Goal: Information Seeking & Learning: Find specific fact

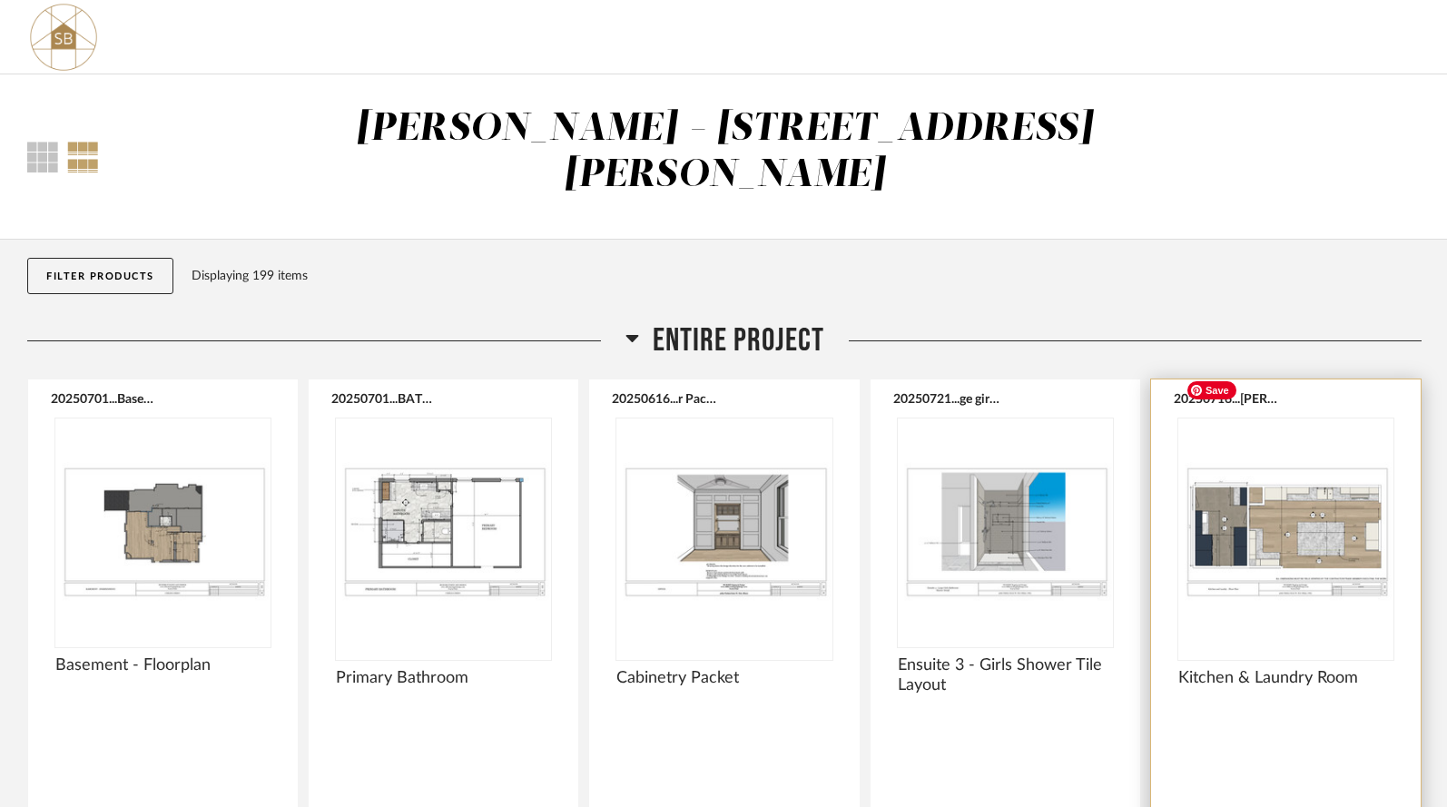
click at [0, 0] on img at bounding box center [0, 0] width 0 height 0
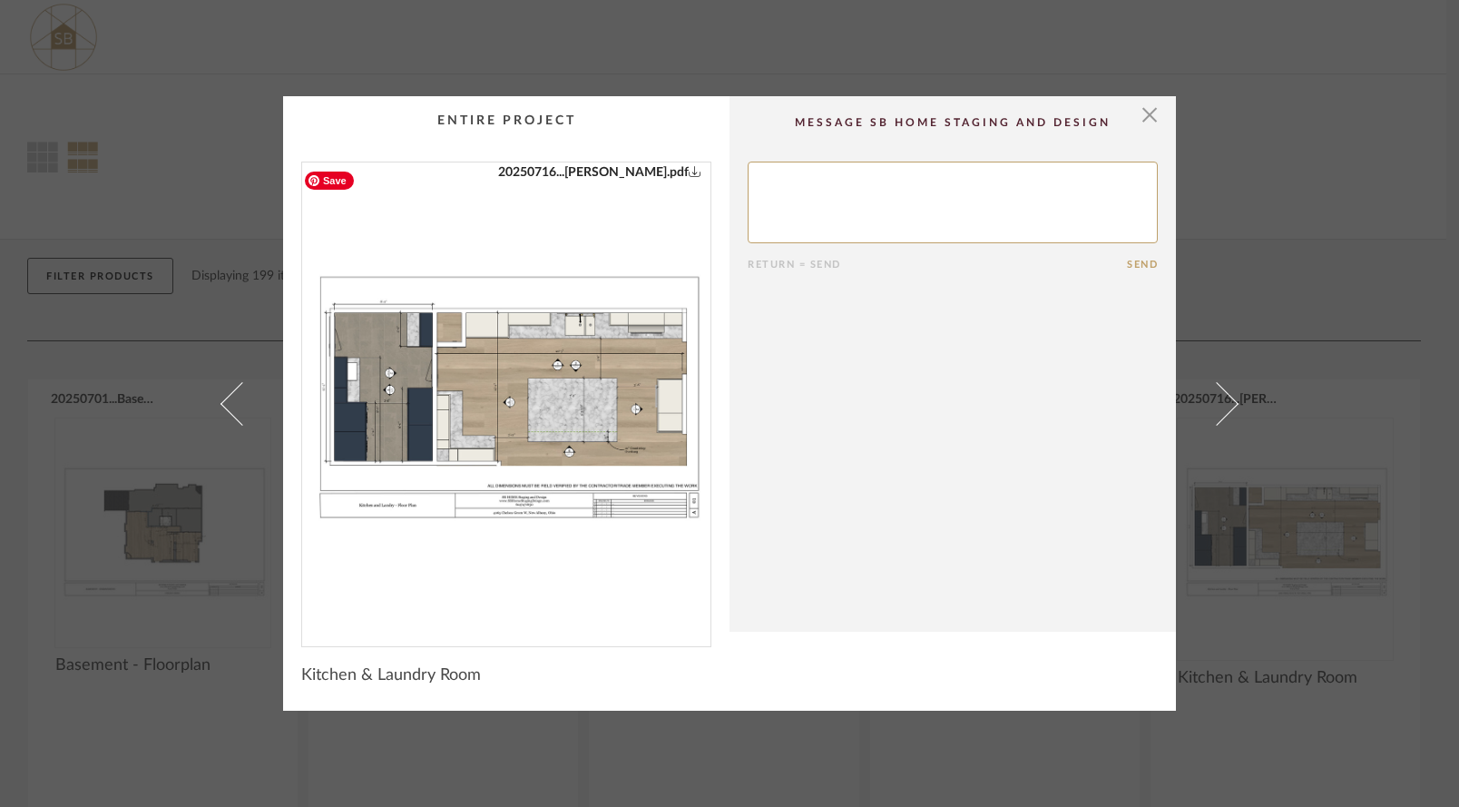
click at [486, 381] on img "0" at bounding box center [506, 396] width 408 height 469
click at [1145, 117] on span "button" at bounding box center [1150, 114] width 36 height 36
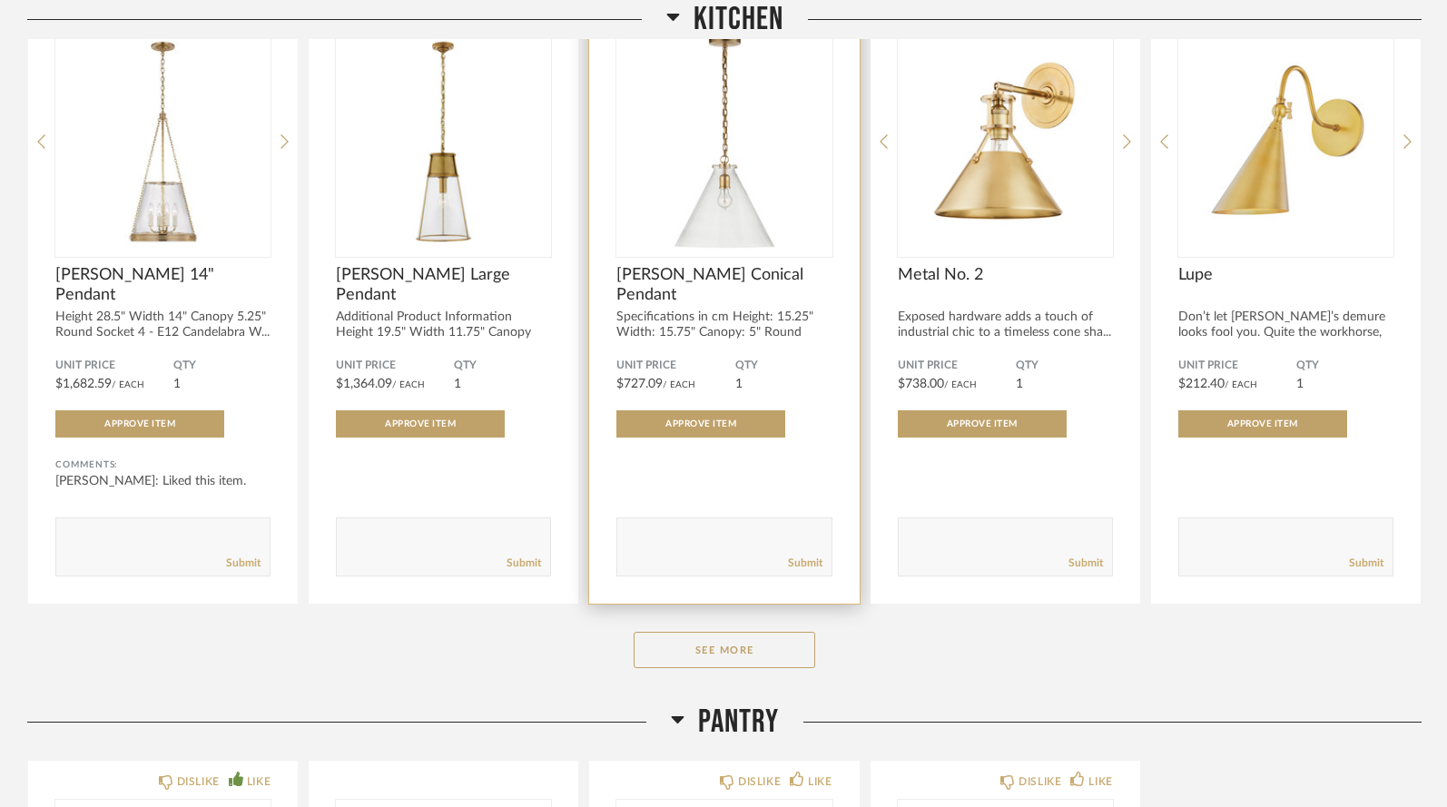
scroll to position [3335, 0]
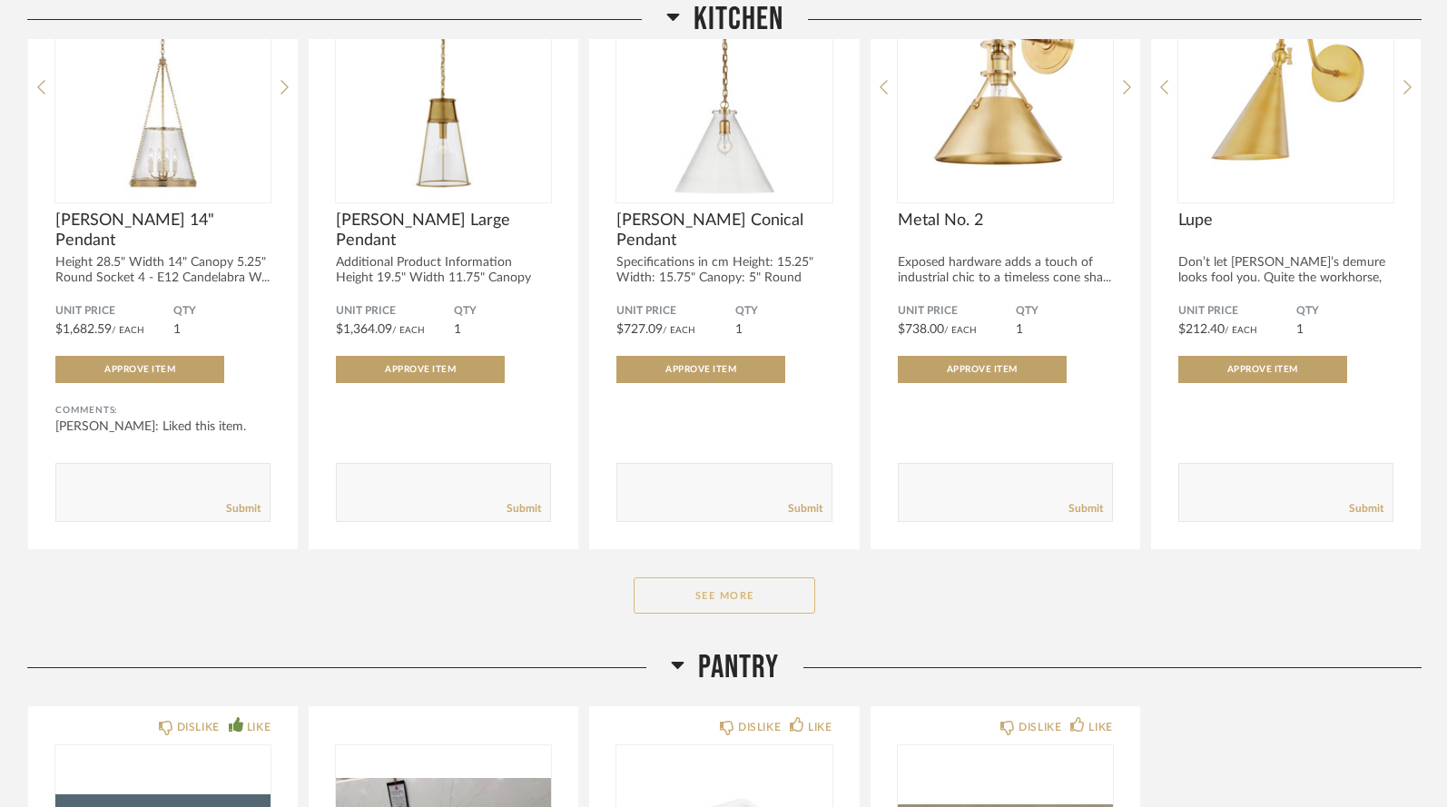
click at [704, 577] on button "See More" at bounding box center [724, 595] width 182 height 36
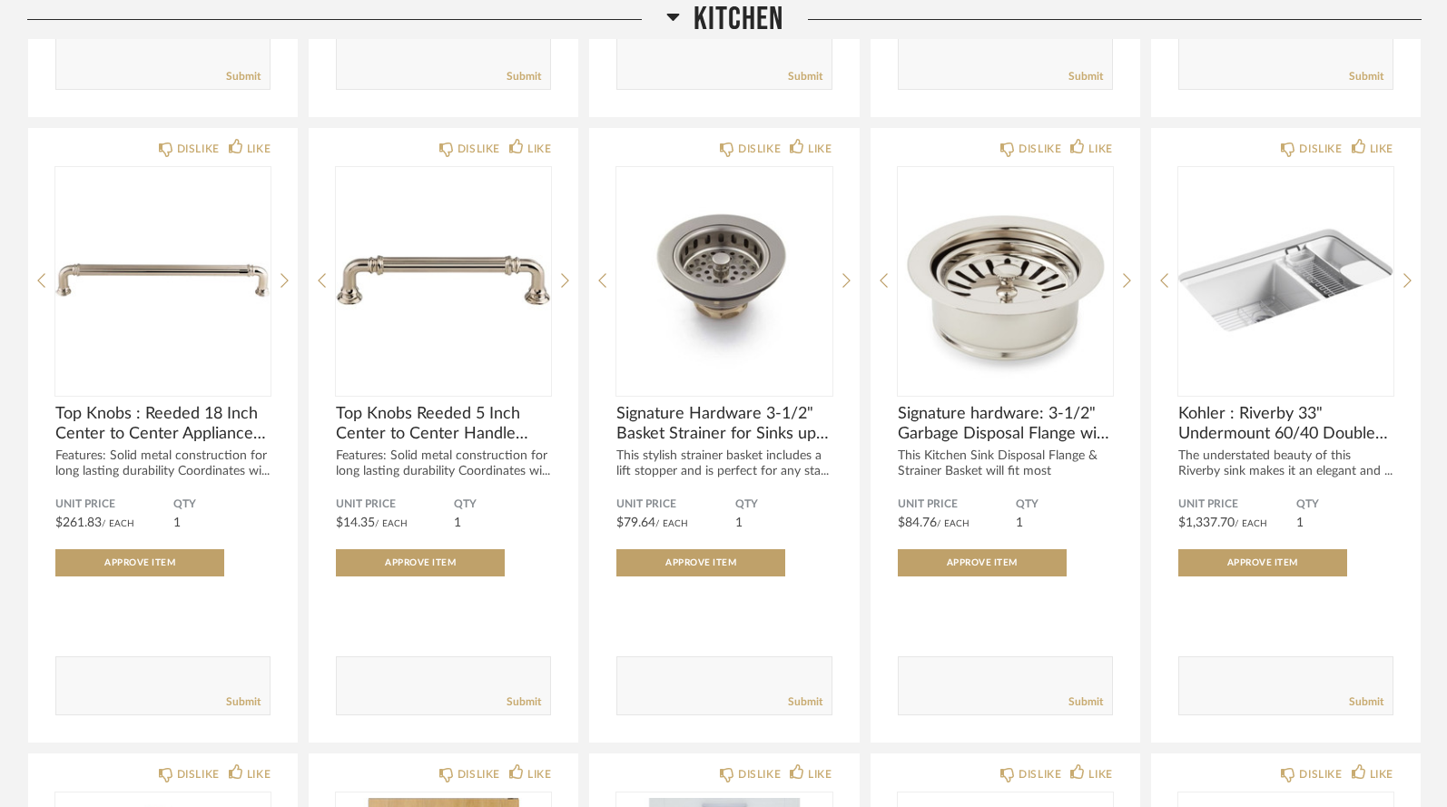
scroll to position [5056, 0]
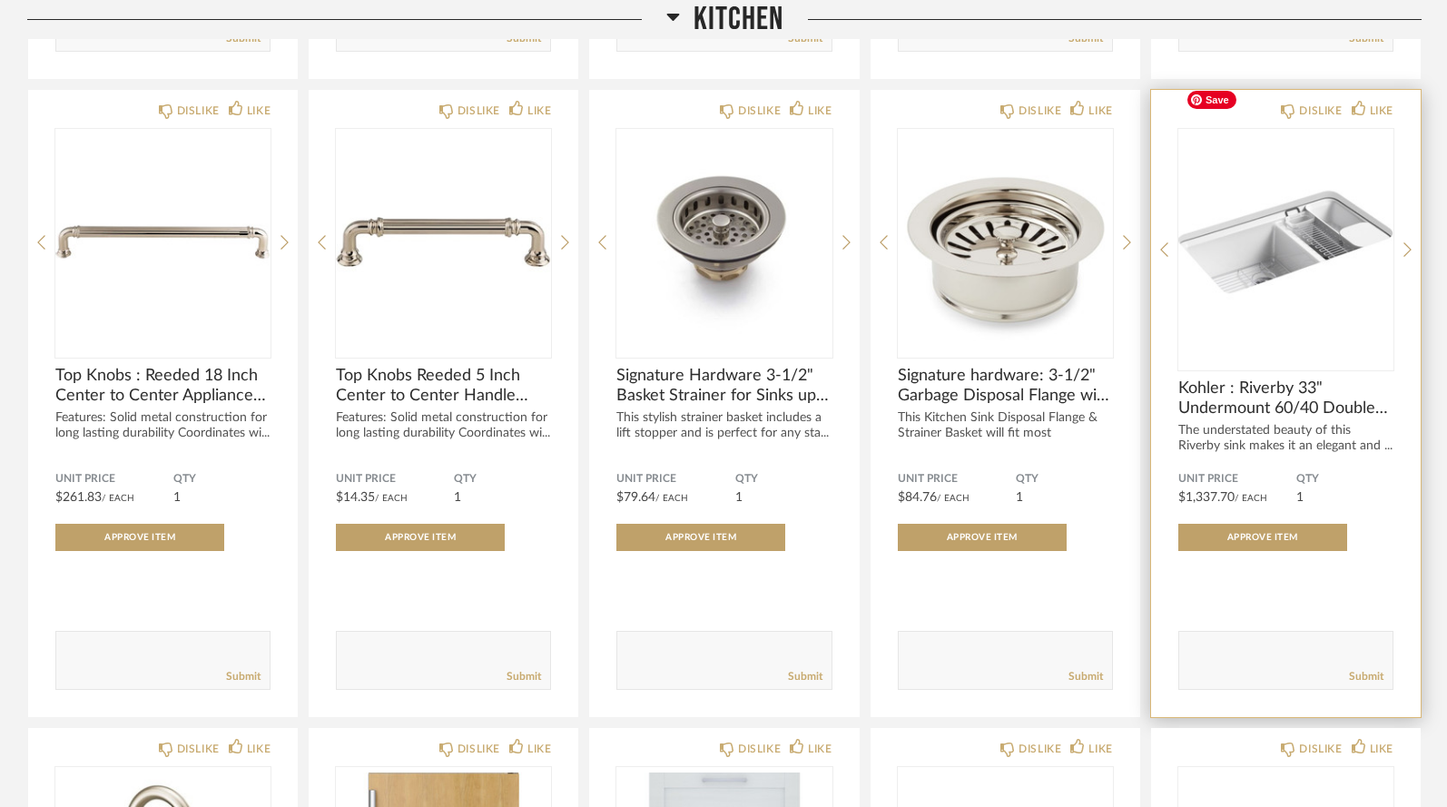
click at [1241, 232] on img "0" at bounding box center [1285, 242] width 215 height 227
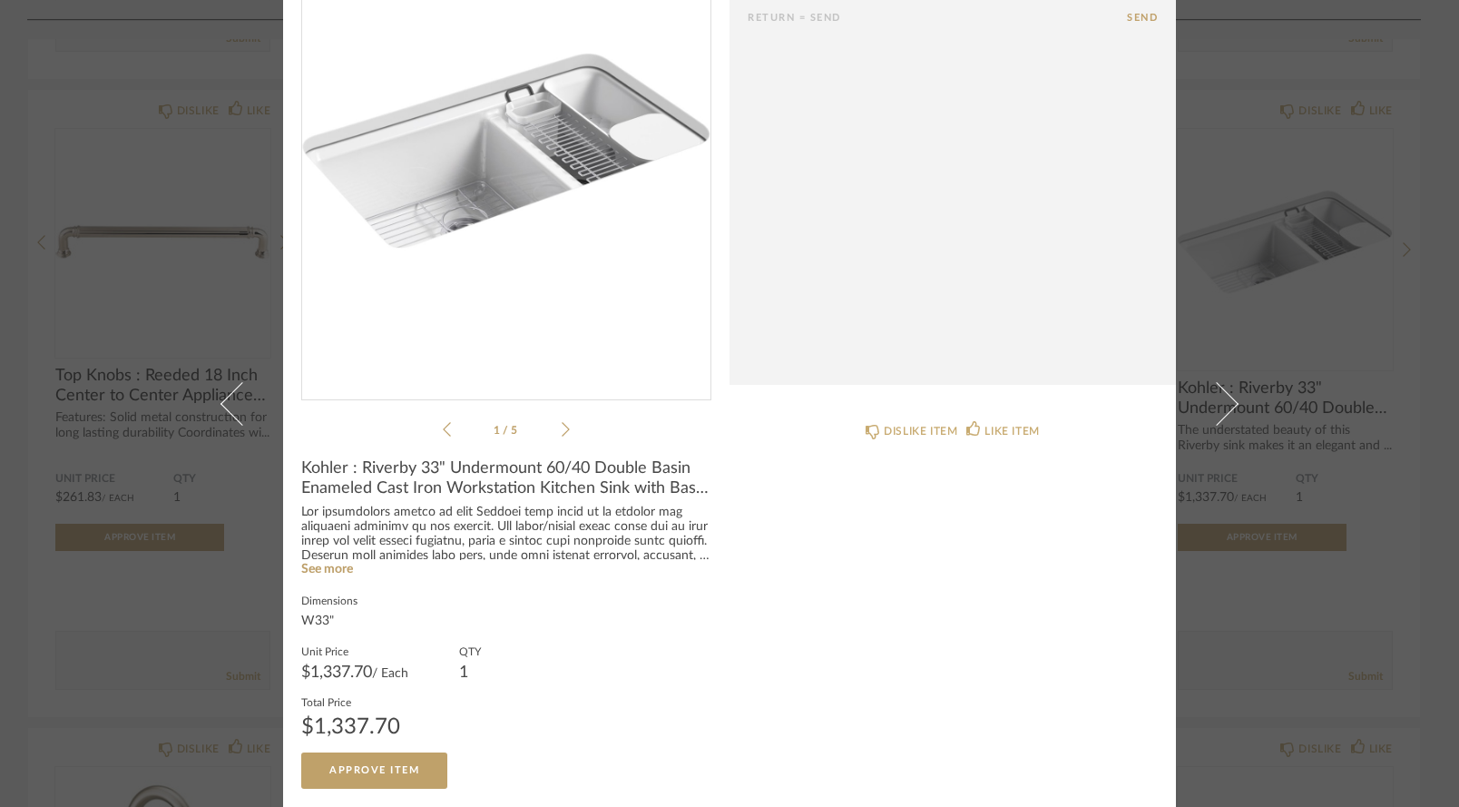
scroll to position [150, 0]
click at [340, 572] on link "See more" at bounding box center [327, 570] width 52 height 13
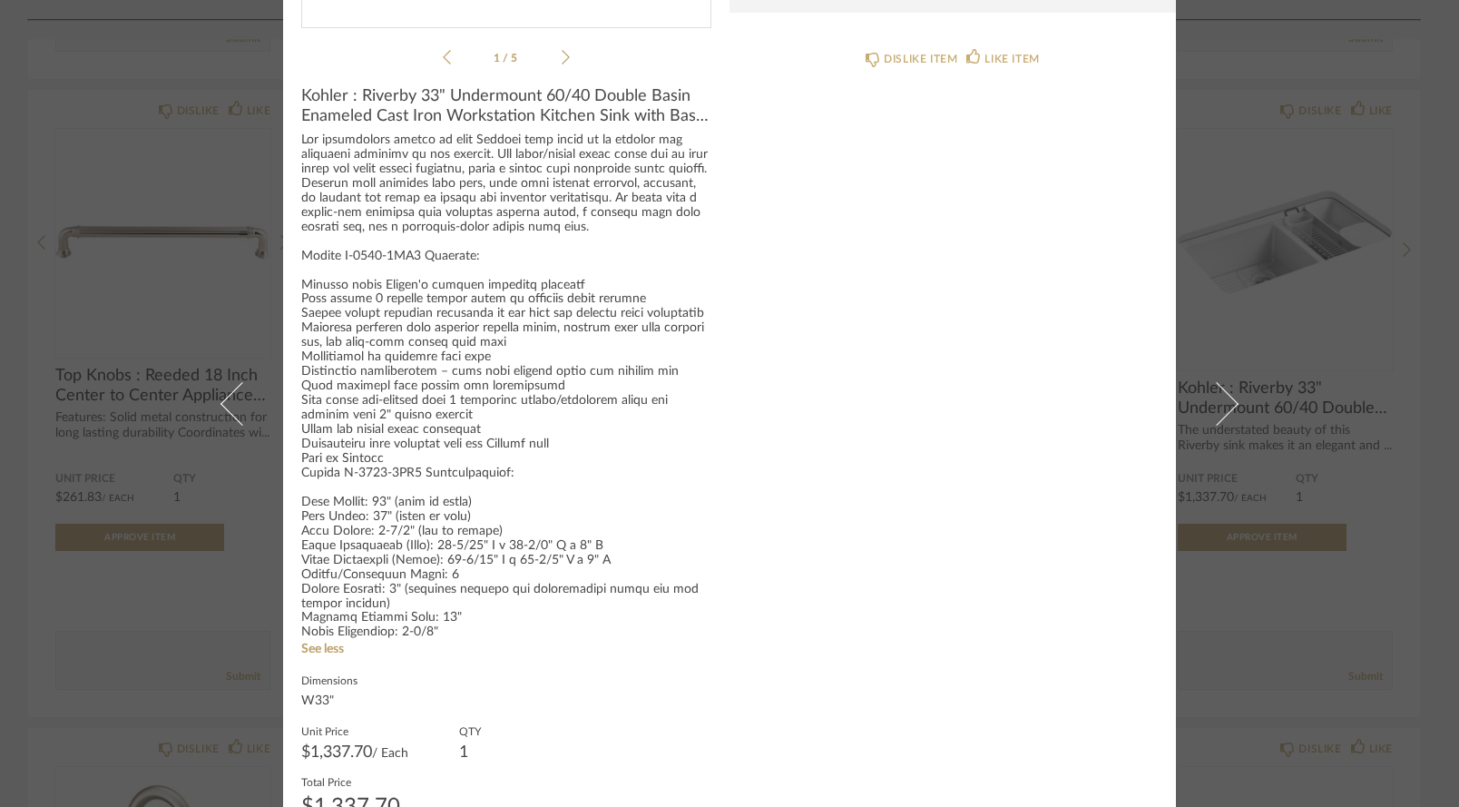
scroll to position [564, 0]
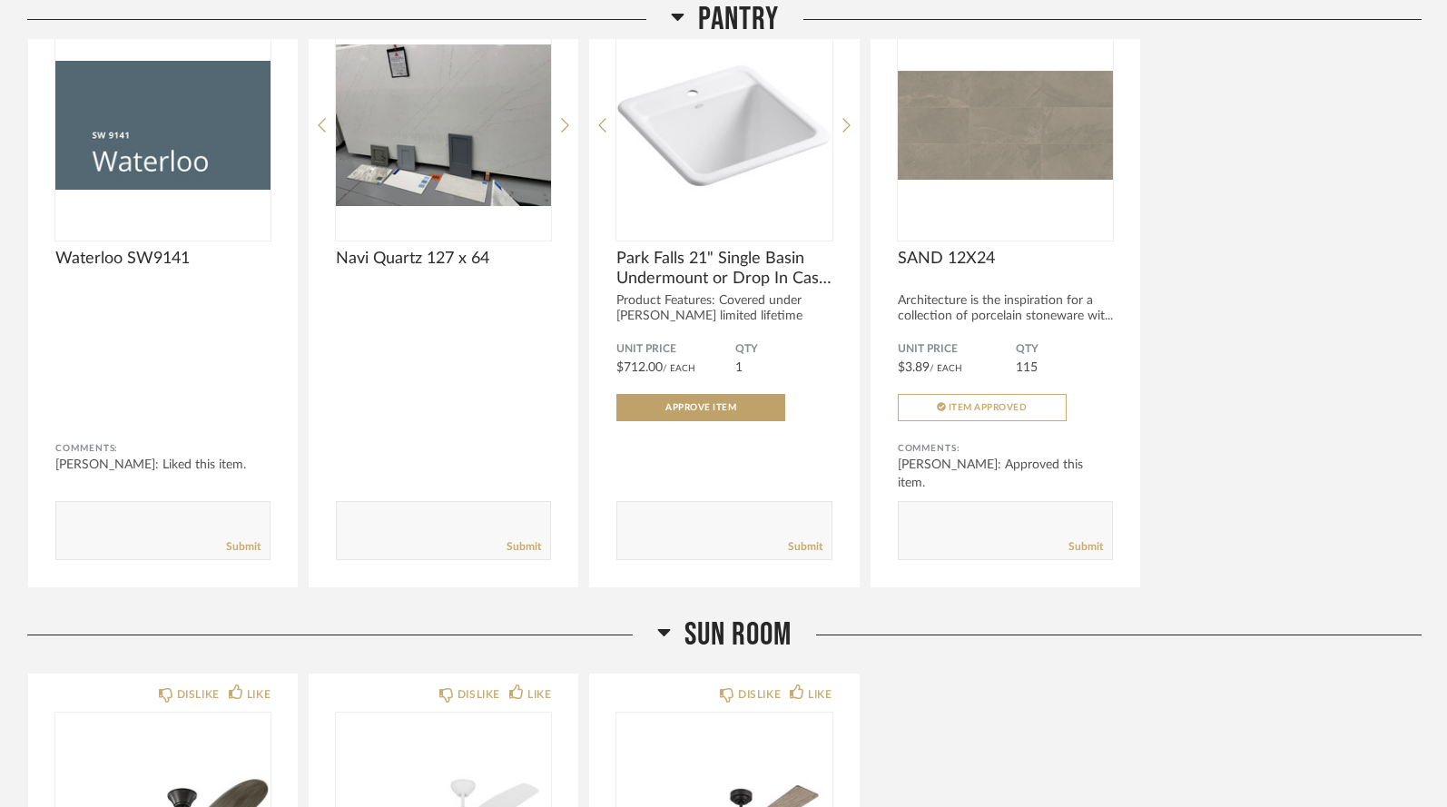
scroll to position [4116, 0]
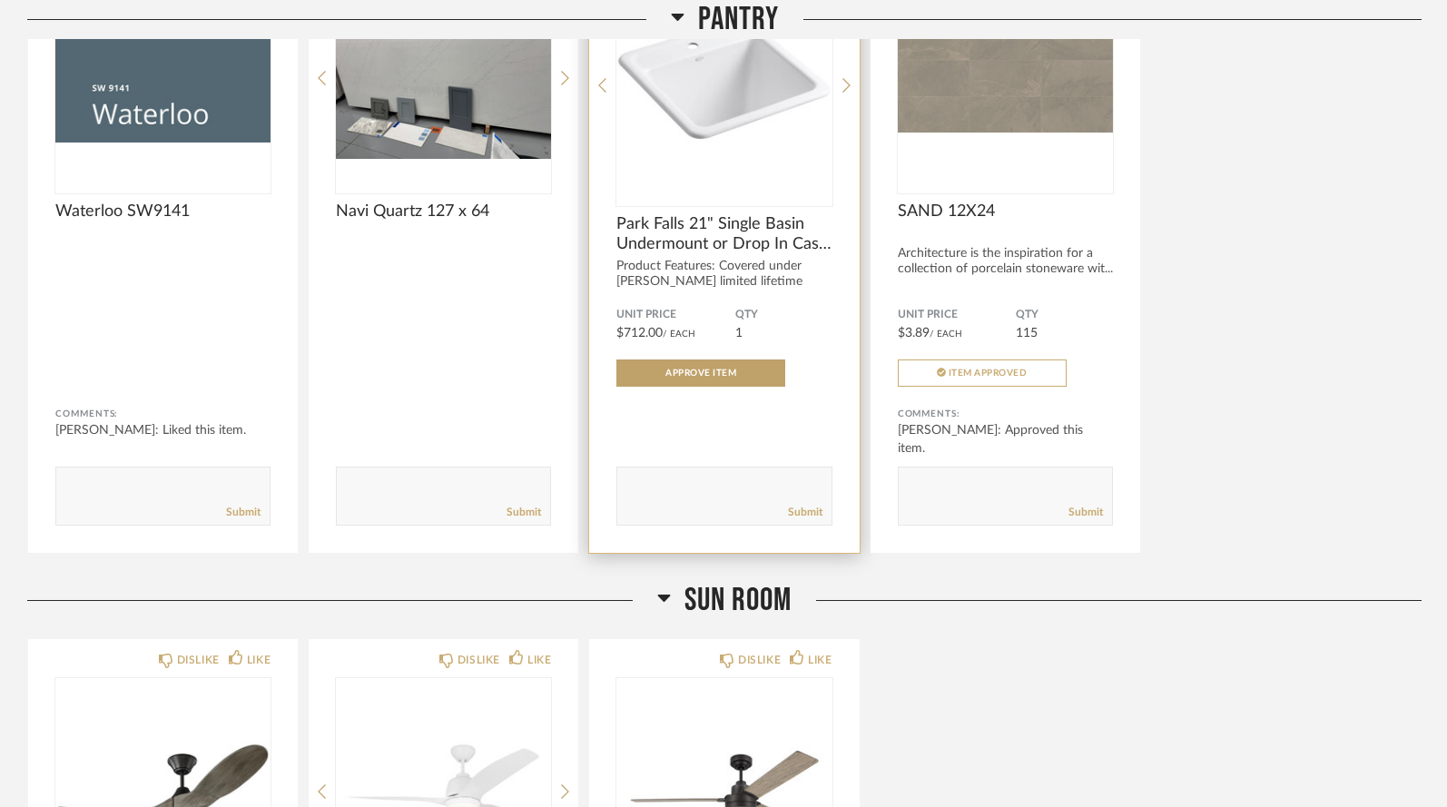
click at [0, 0] on img at bounding box center [0, 0] width 0 height 0
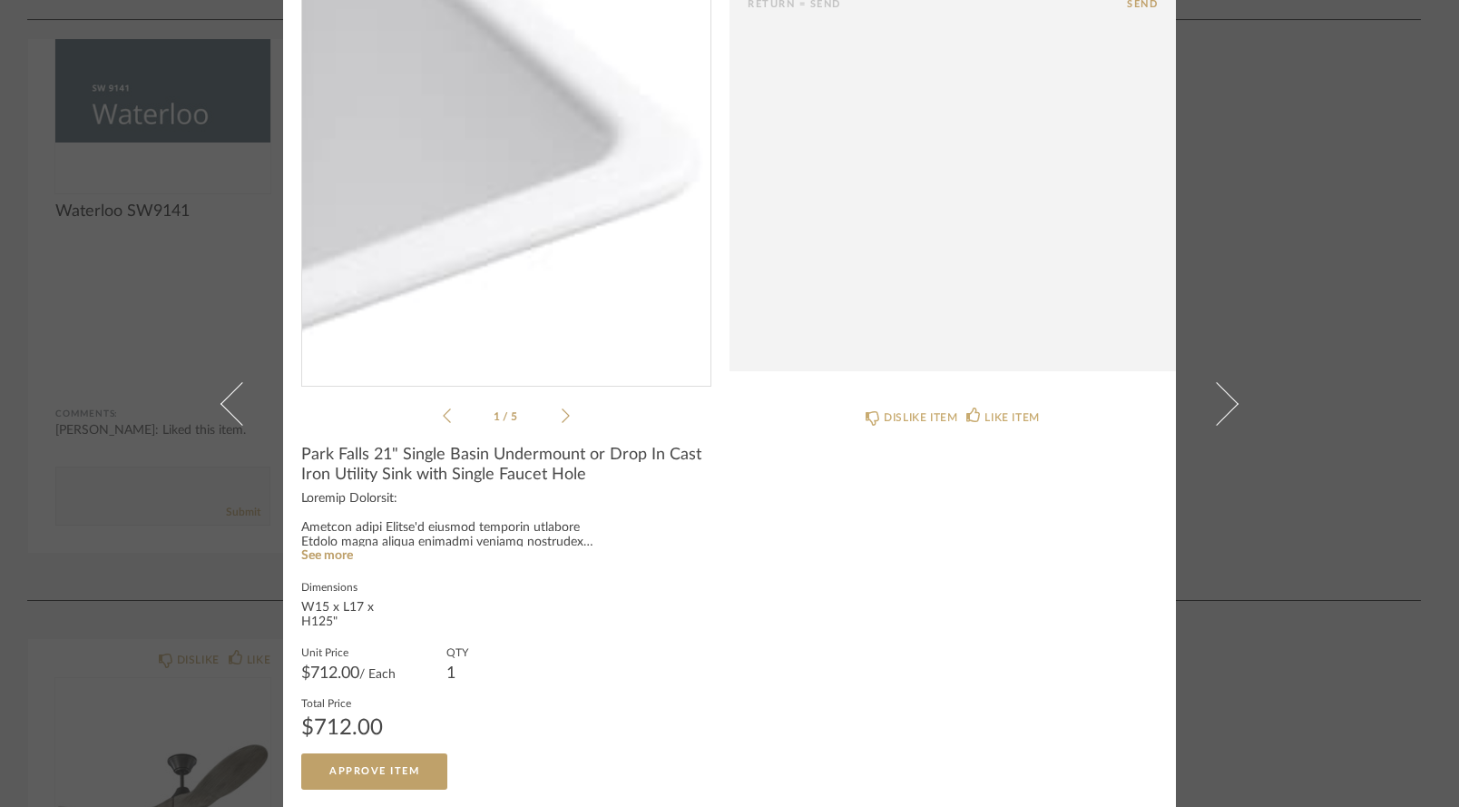
scroll to position [163, 0]
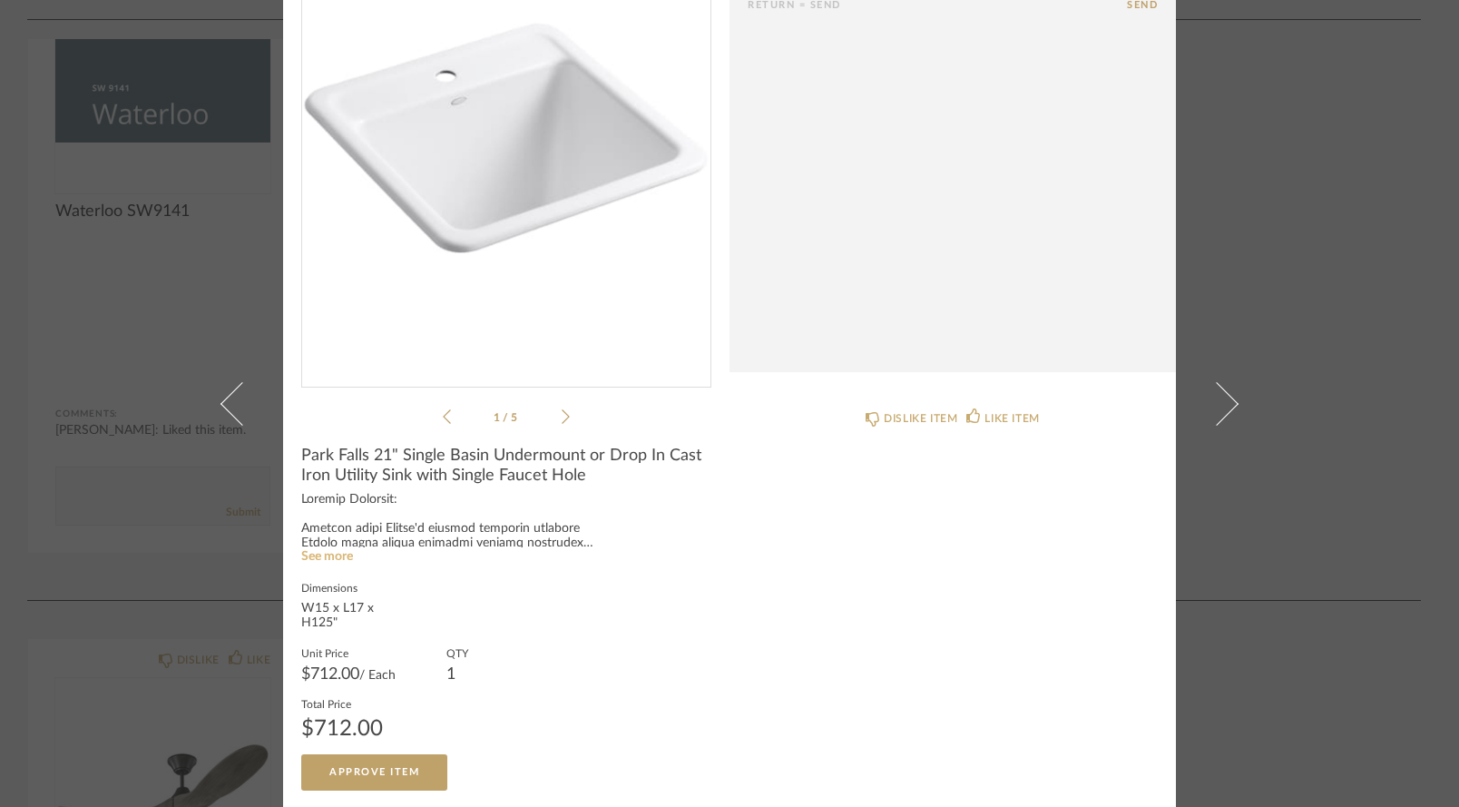
click at [335, 560] on link "See more" at bounding box center [327, 556] width 52 height 13
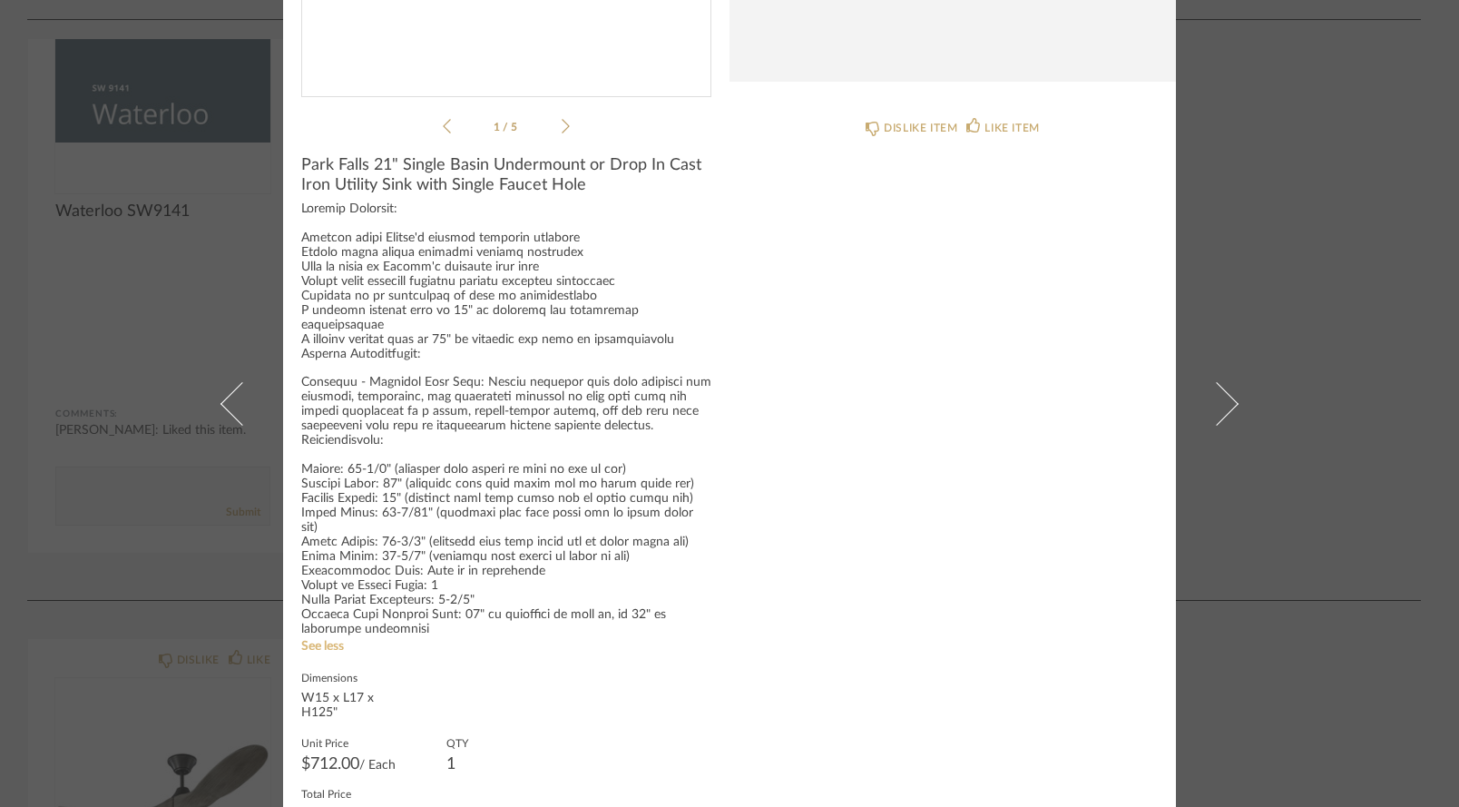
scroll to position [461, 0]
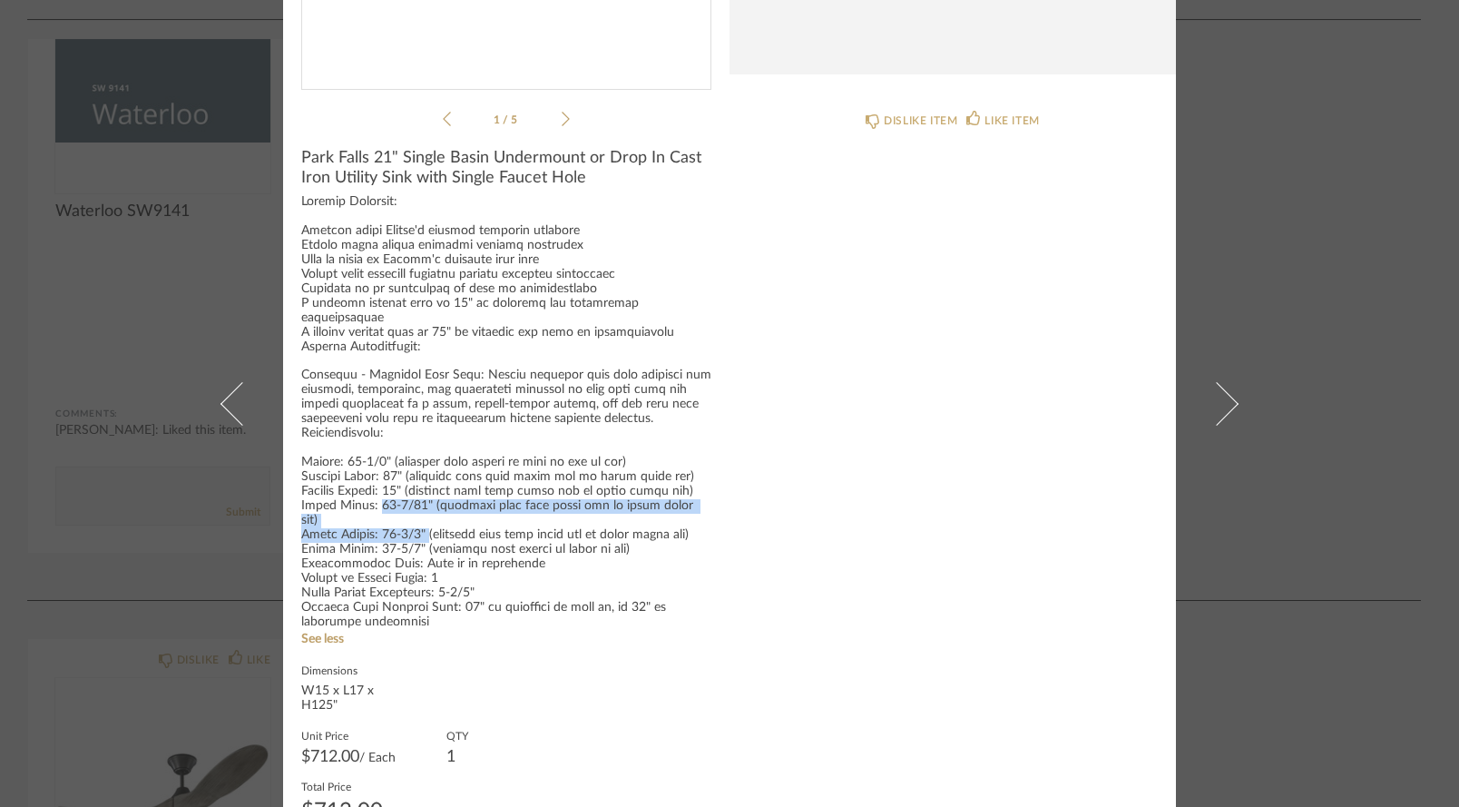
drag, startPoint x: 370, startPoint y: 473, endPoint x: 420, endPoint y: 485, distance: 51.3
click at [420, 485] on div at bounding box center [506, 412] width 410 height 435
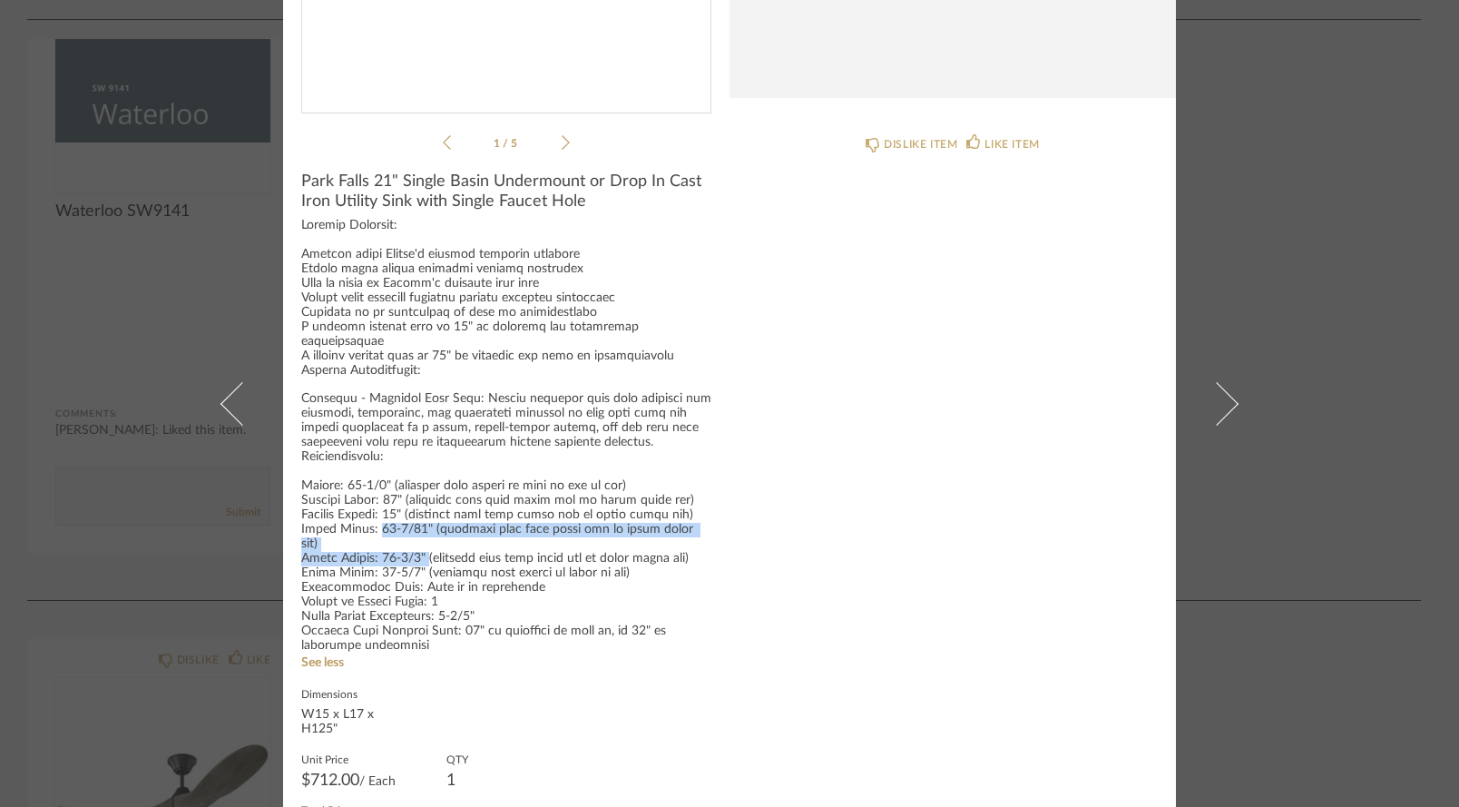
copy div "15-3/16" (measured from back inner rim to front inner rim) Basin Length: 17-1/2""
